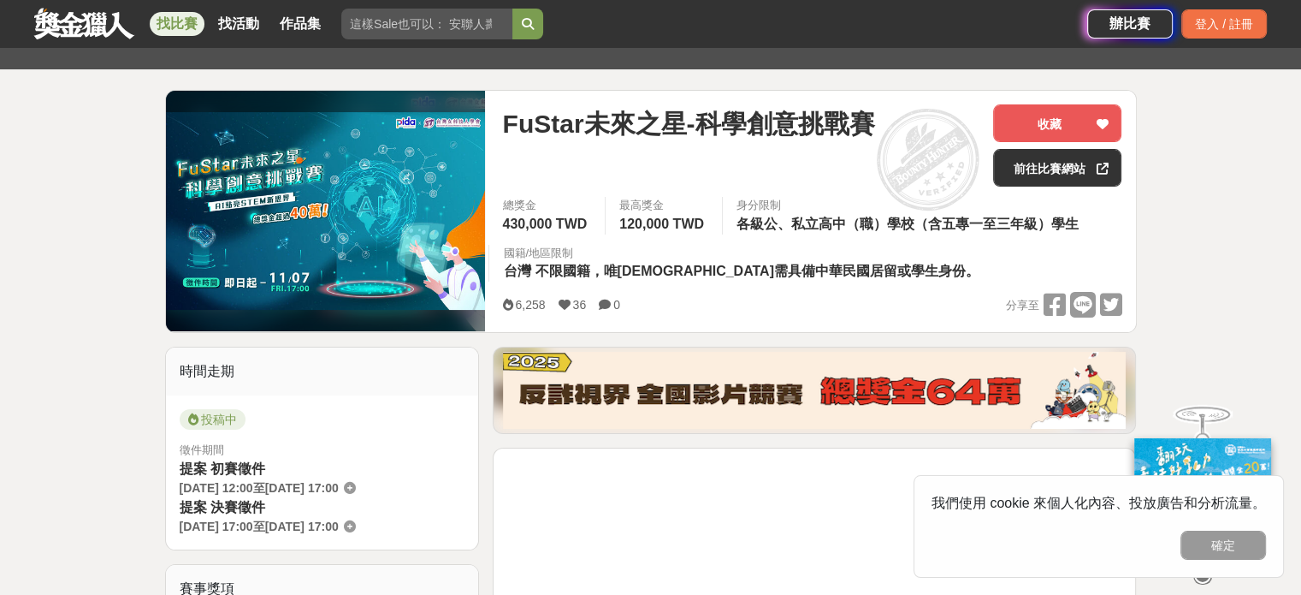
click at [778, 425] on img at bounding box center [814, 390] width 623 height 77
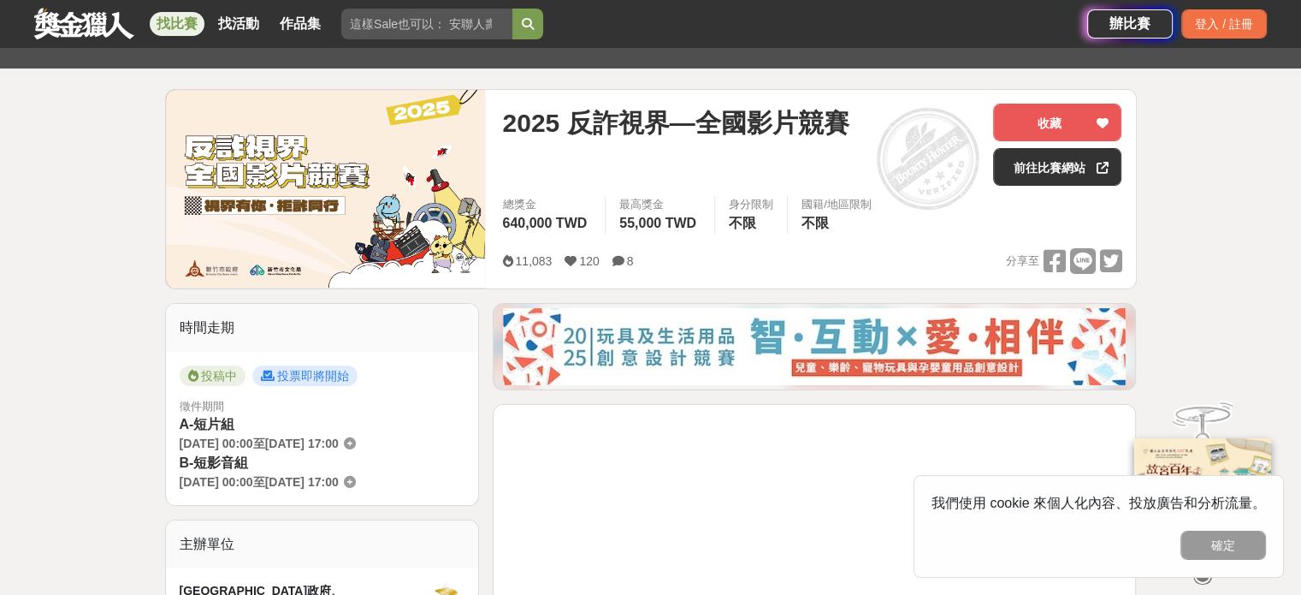
scroll to position [171, 0]
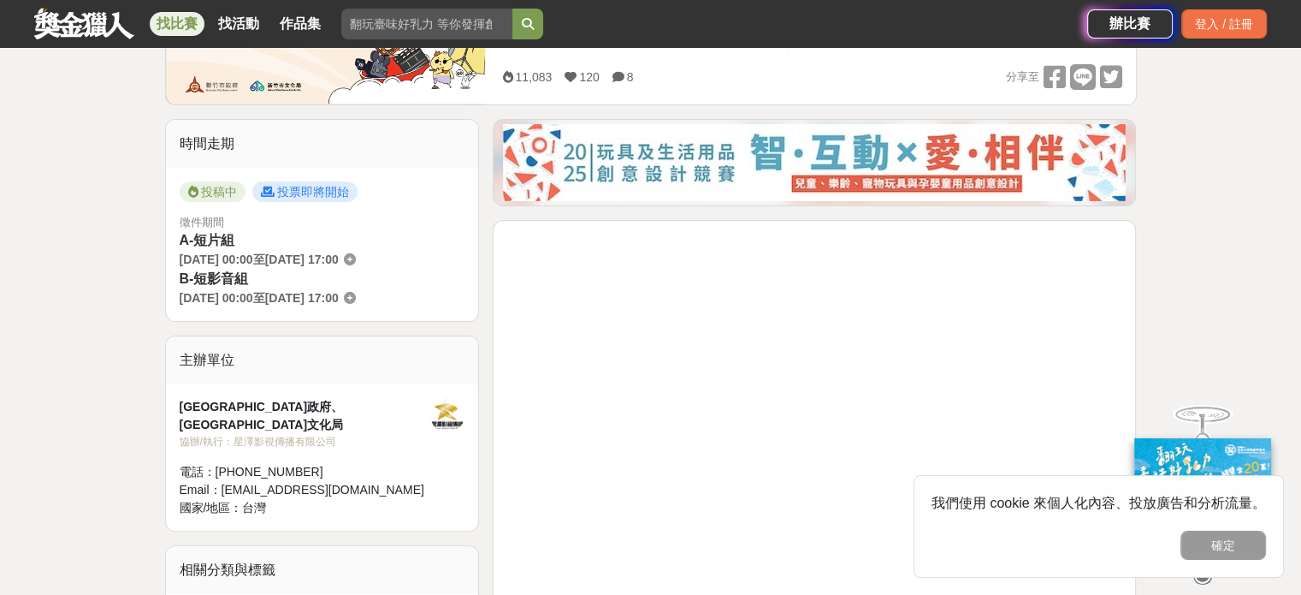
scroll to position [257, 0]
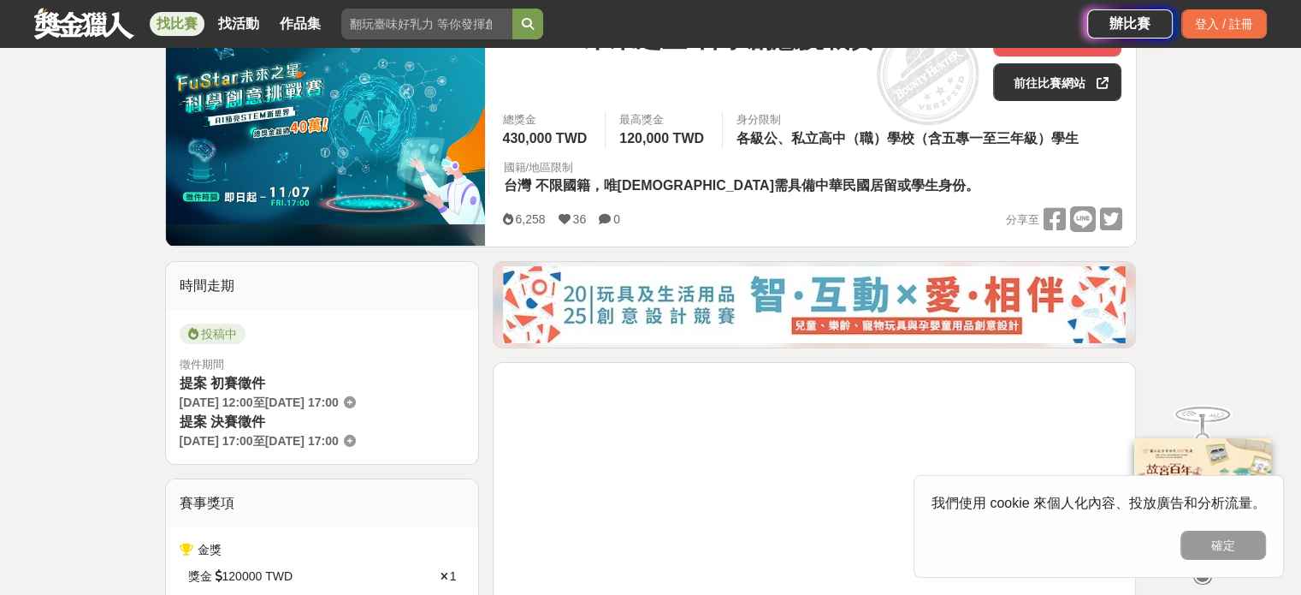
scroll to position [513, 0]
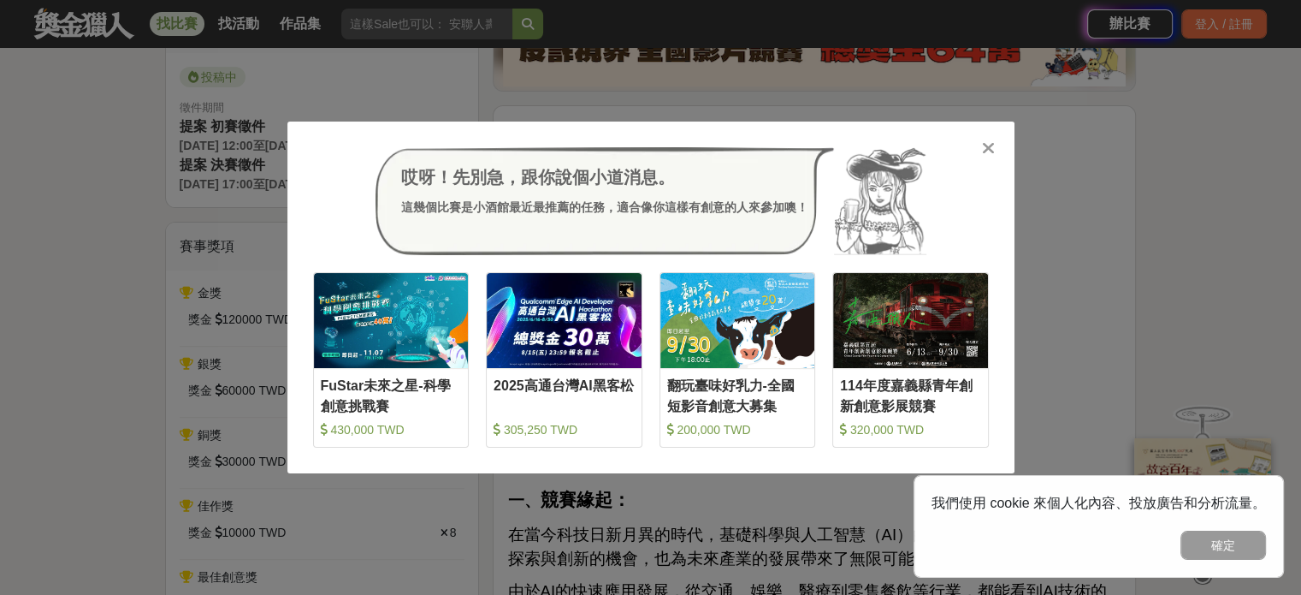
click at [991, 147] on icon at bounding box center [988, 147] width 13 height 17
